Goal: Book appointment/travel/reservation

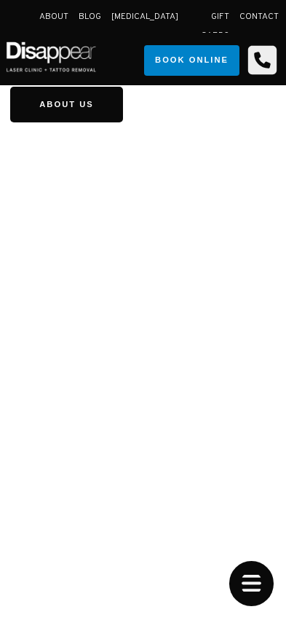
scroll to position [2612, 0]
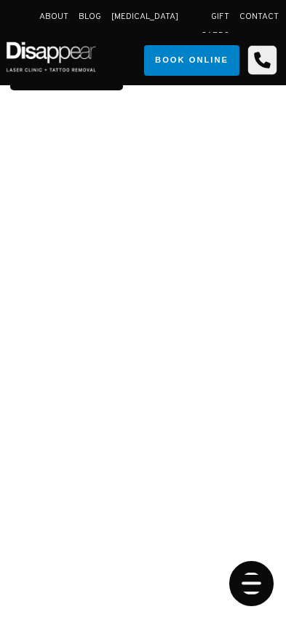
click at [251, 590] on icon "Open Mobile Menu" at bounding box center [252, 583] width 45 height 45
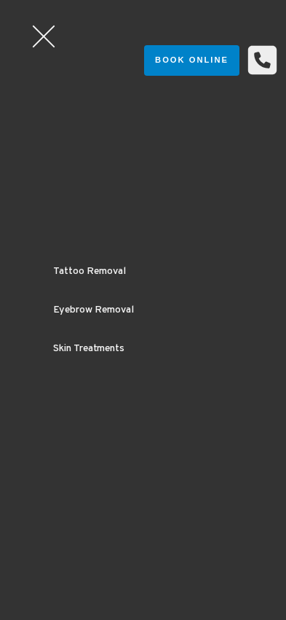
click at [42, 31] on div at bounding box center [44, 37] width 44 height 44
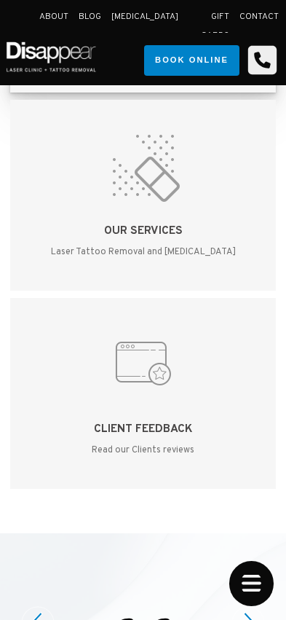
scroll to position [5742, 0]
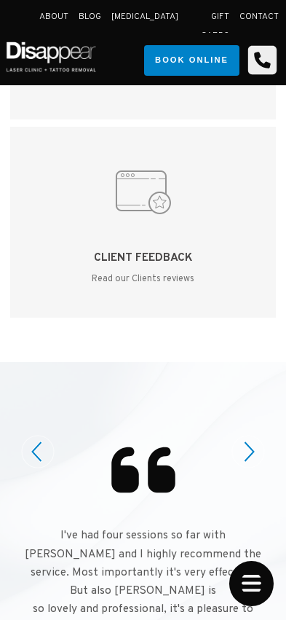
click at [247, 436] on circle at bounding box center [249, 452] width 32 height 32
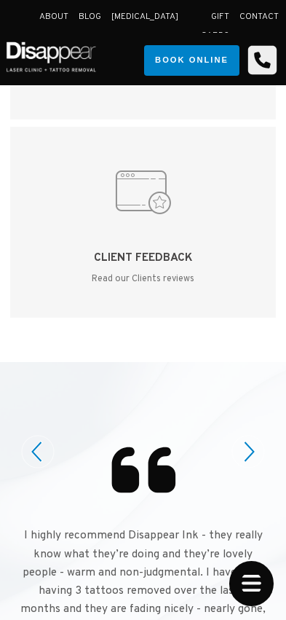
click at [247, 436] on circle at bounding box center [249, 452] width 32 height 32
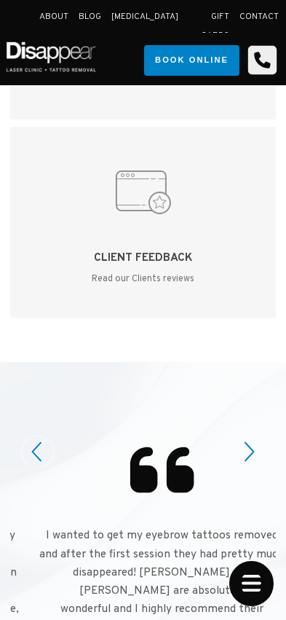
click at [247, 436] on circle at bounding box center [249, 452] width 32 height 32
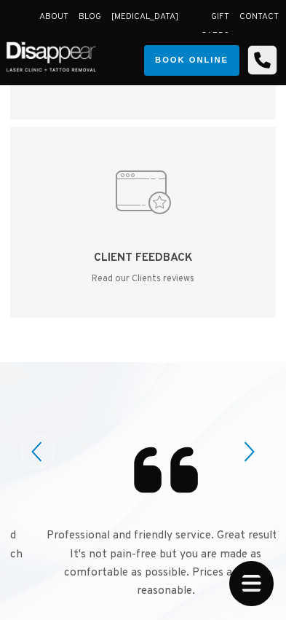
click at [247, 436] on circle at bounding box center [249, 452] width 32 height 32
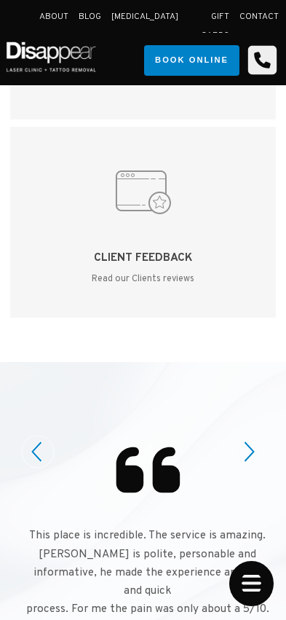
click at [247, 436] on circle at bounding box center [249, 452] width 32 height 32
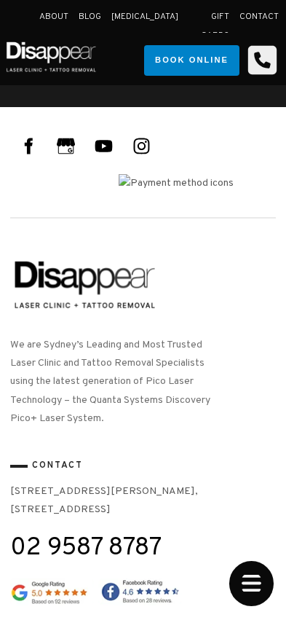
scroll to position [8298, 0]
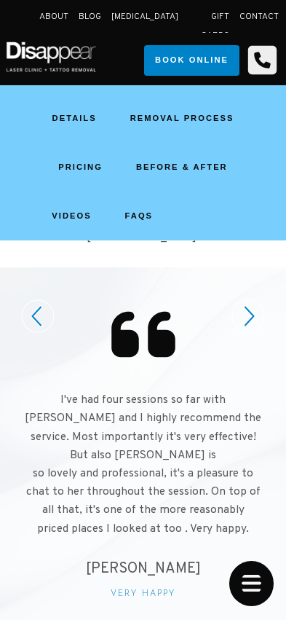
scroll to position [356, 0]
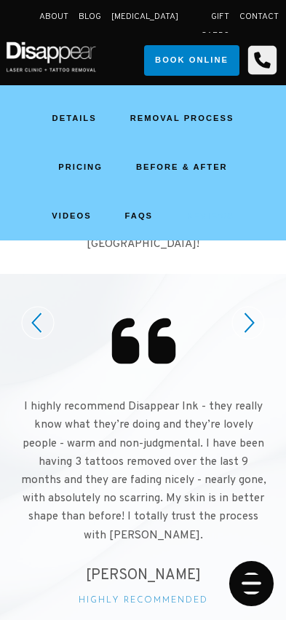
click at [259, 576] on icon "Open Mobile Menu" at bounding box center [252, 583] width 45 height 45
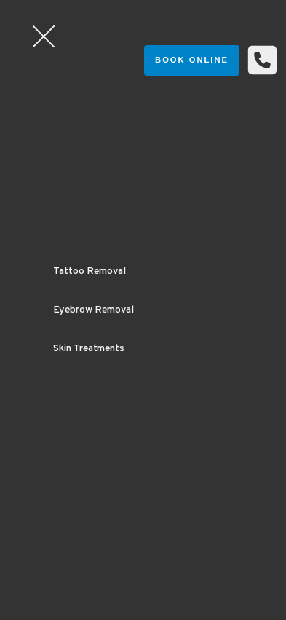
click at [34, 41] on div at bounding box center [44, 37] width 44 height 44
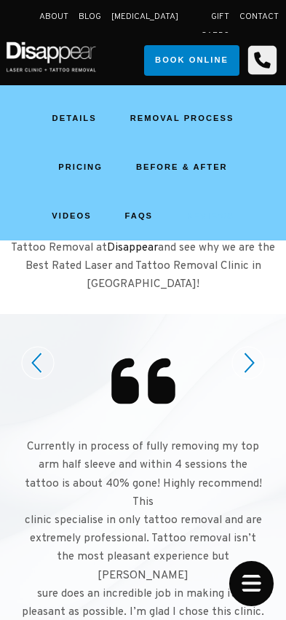
scroll to position [346, 0]
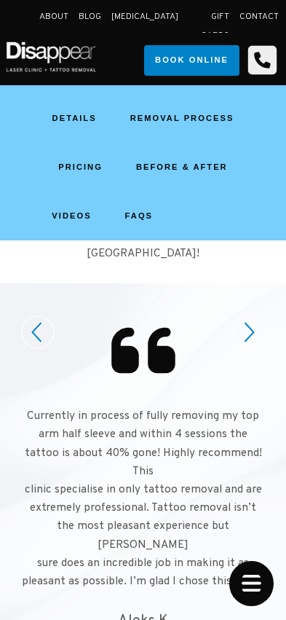
click at [260, 66] on icon at bounding box center [263, 60] width 28 height 28
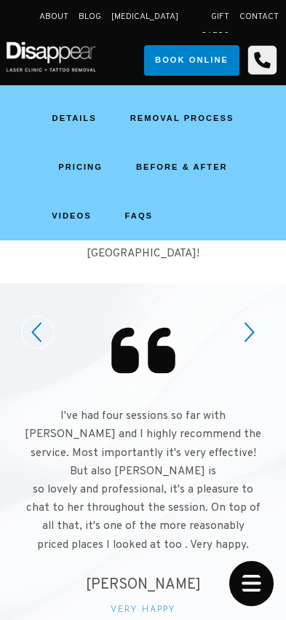
click at [87, 430] on p "I've had four sessions so far with Alexandra and I highly recommend the service…" at bounding box center [143, 480] width 246 height 147
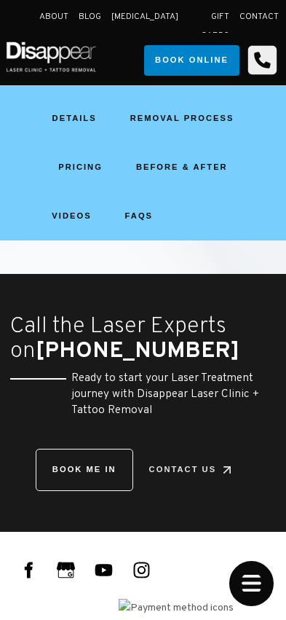
scroll to position [859, 0]
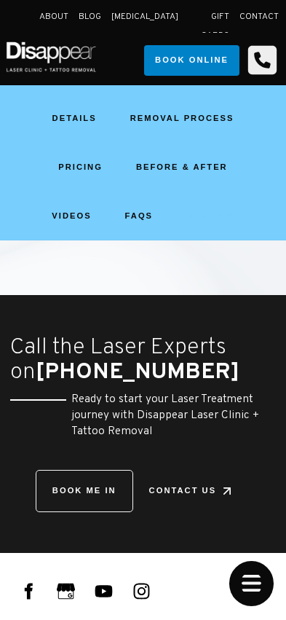
click at [90, 392] on h4 "Ready to start your Laser Treatment journey with Disappear Laser Clinic + Tatto…" at bounding box center [143, 415] width 266 height 47
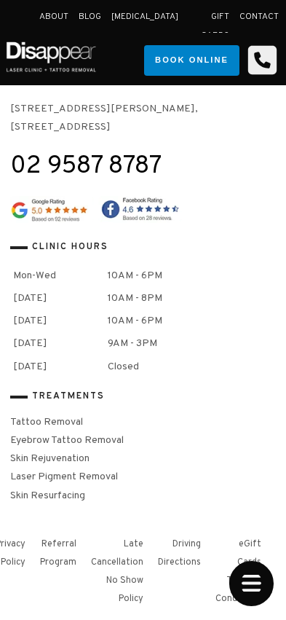
scroll to position [1687, 0]
drag, startPoint x: 39, startPoint y: 527, endPoint x: 32, endPoint y: 539, distance: 14.0
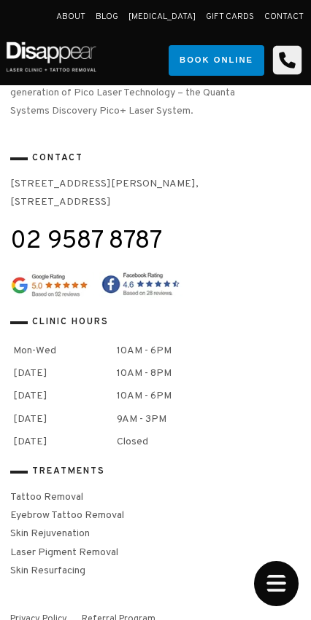
scroll to position [1527, 0]
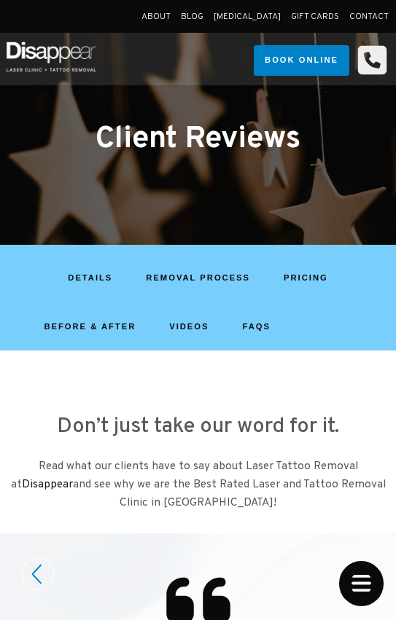
click at [50, 55] on img at bounding box center [51, 56] width 95 height 44
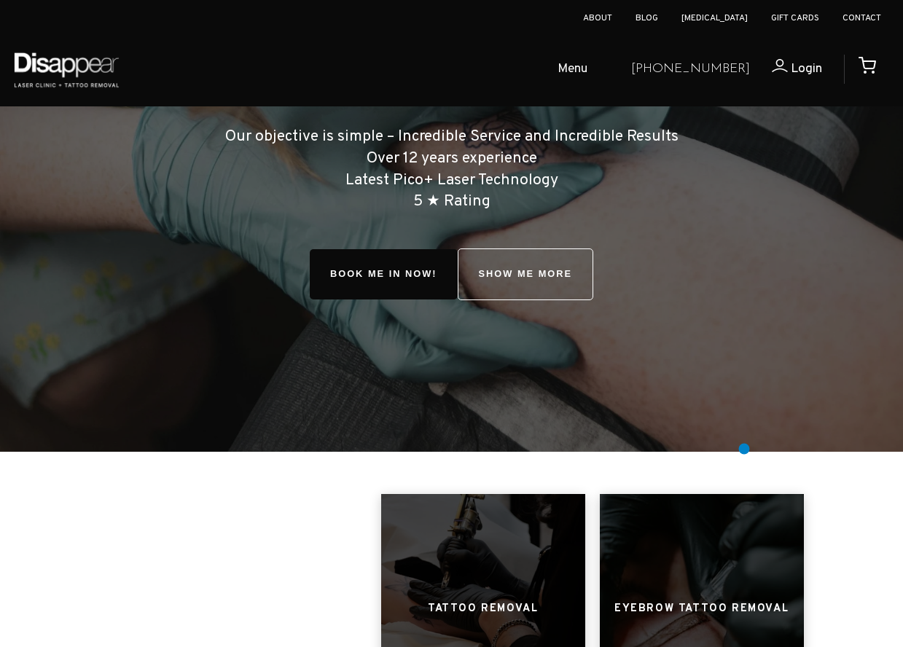
scroll to position [297, 0]
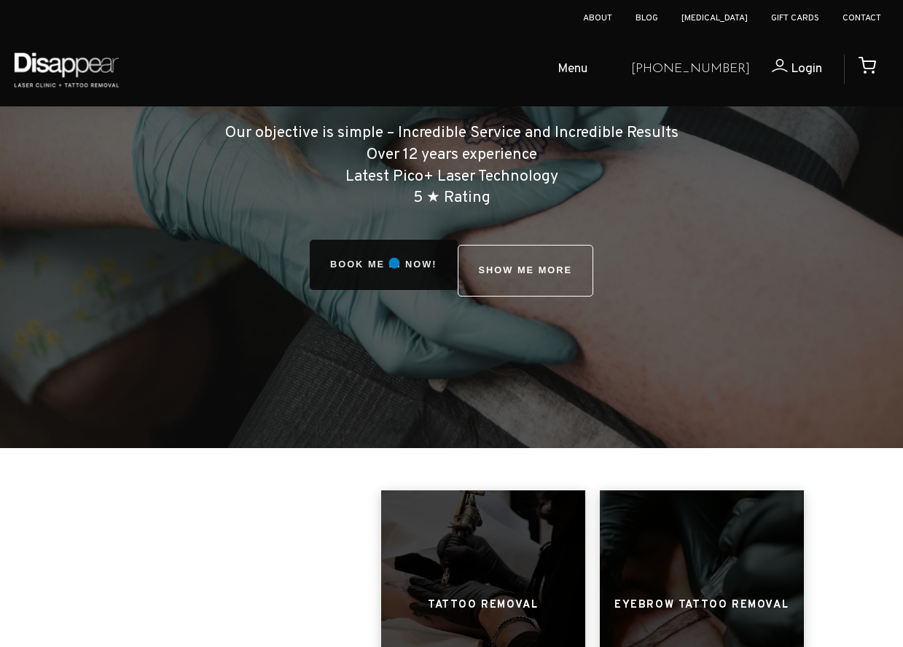
click at [394, 263] on link "BOOK ME IN NOW!" at bounding box center [384, 265] width 148 height 50
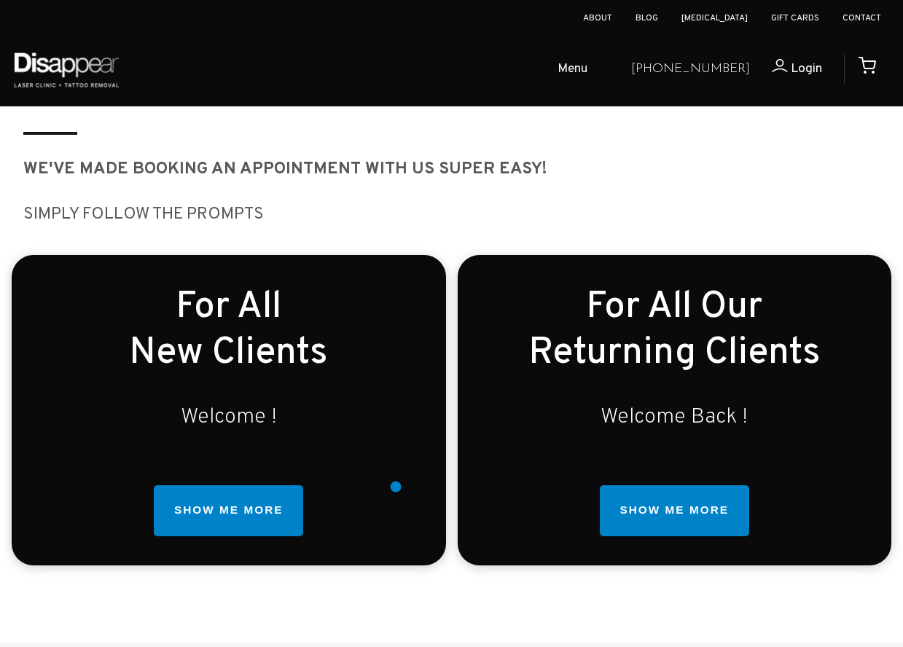
scroll to position [372, 0]
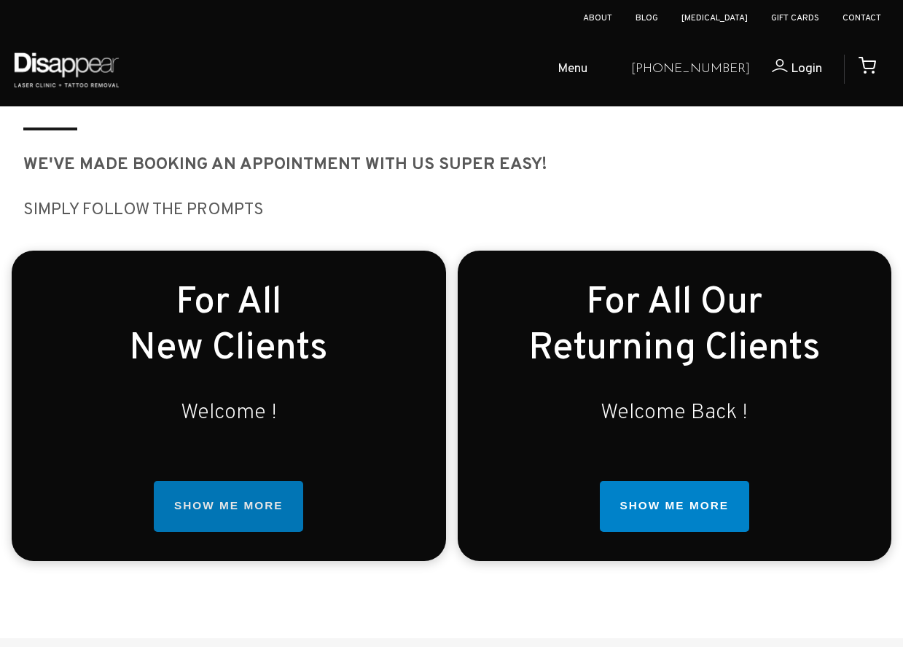
click at [246, 526] on link "SHOW ME MORE" at bounding box center [228, 506] width 149 height 51
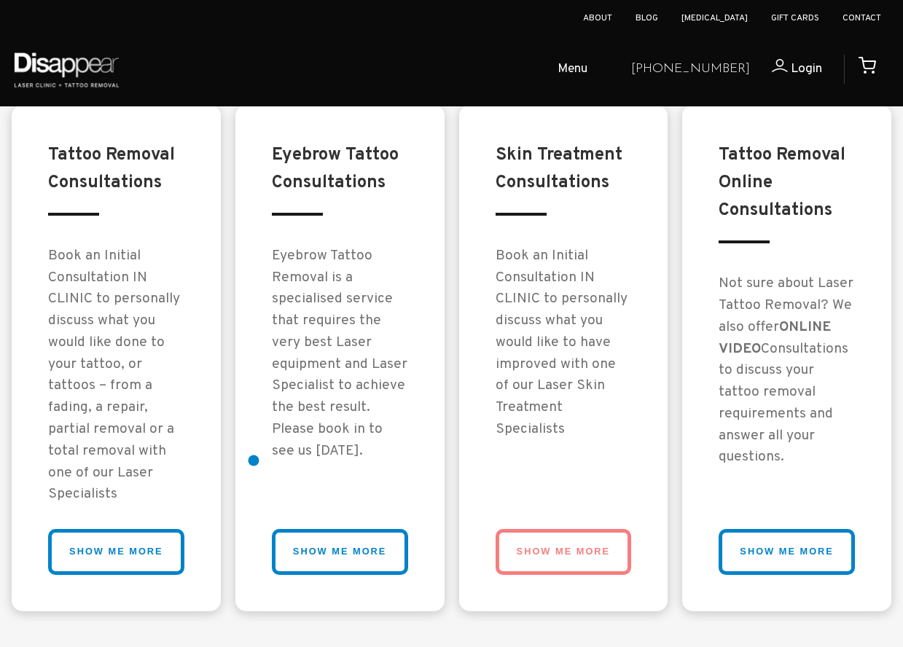
scroll to position [1331, 0]
click at [550, 529] on link "SHOW ME MORE" at bounding box center [564, 551] width 136 height 46
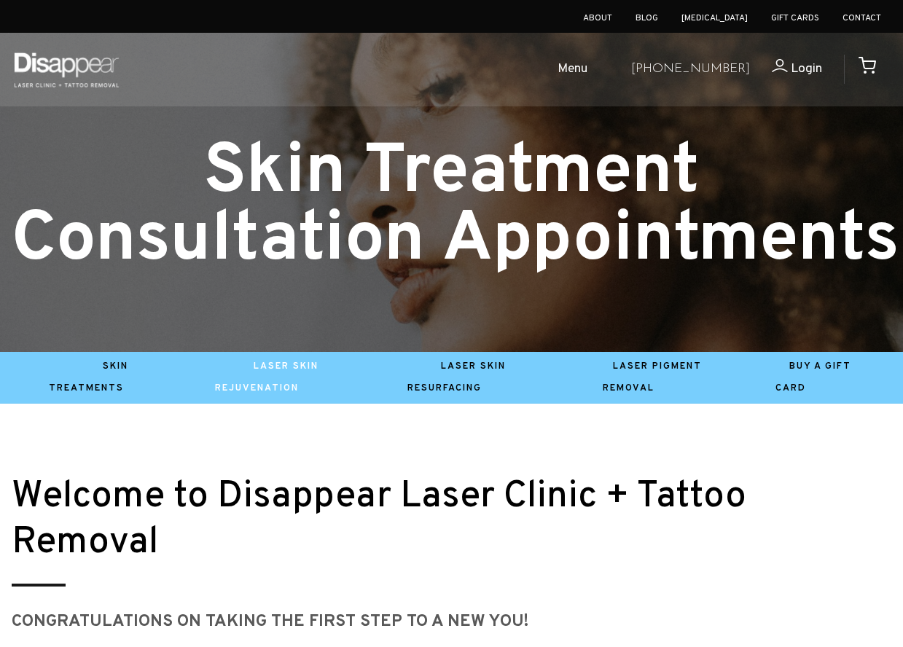
click at [125, 431] on div "Welcome to Disappear Laser Clinic + Tattoo Removal CONGRATULATIONS ON TAKING TH…" at bounding box center [451, 588] width 903 height 369
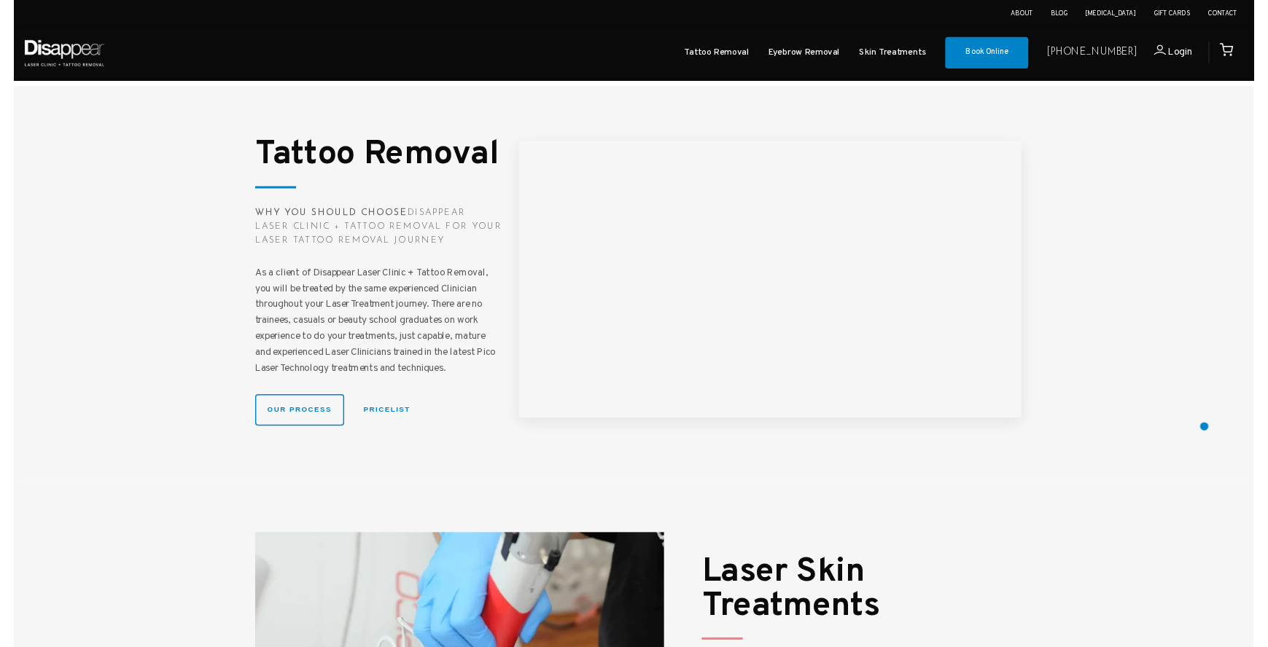
scroll to position [1834, 0]
